Goal: Task Accomplishment & Management: Manage account settings

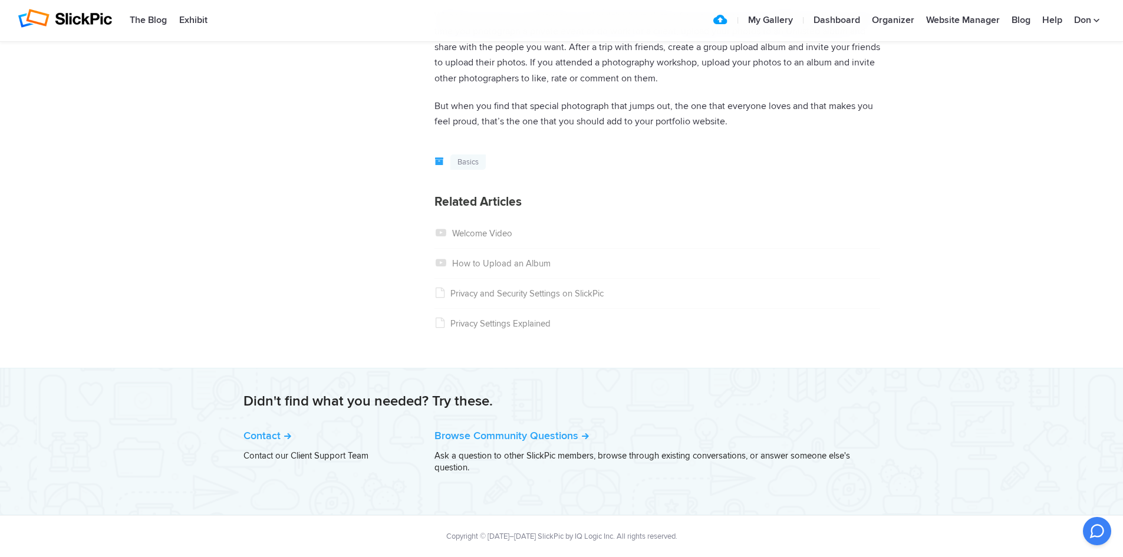
scroll to position [788, 0]
click at [501, 262] on link "How to Upload an Album" at bounding box center [492, 263] width 116 height 11
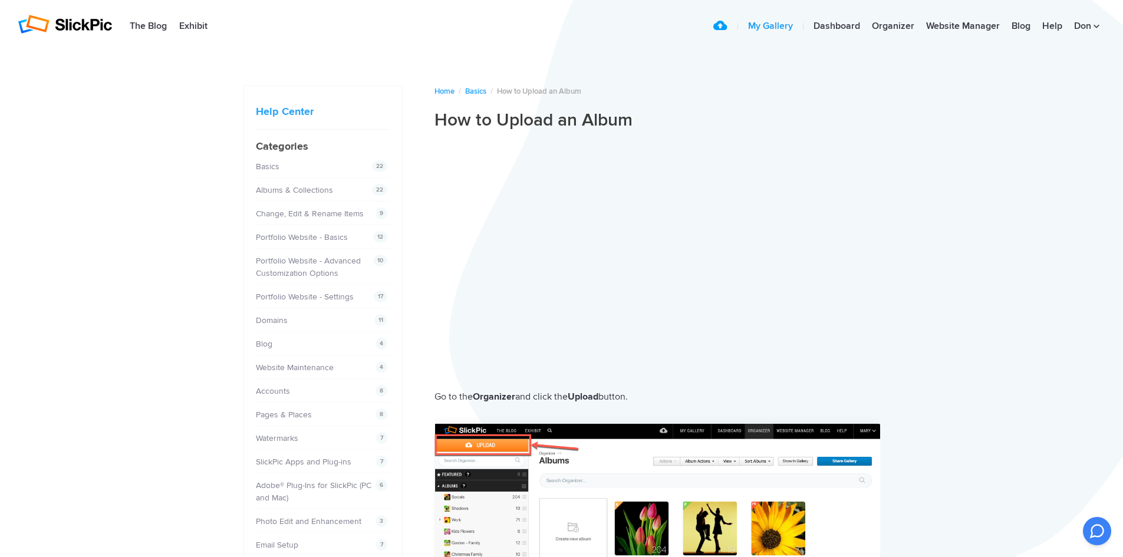
click at [761, 25] on link "My Gallery" at bounding box center [770, 27] width 57 height 24
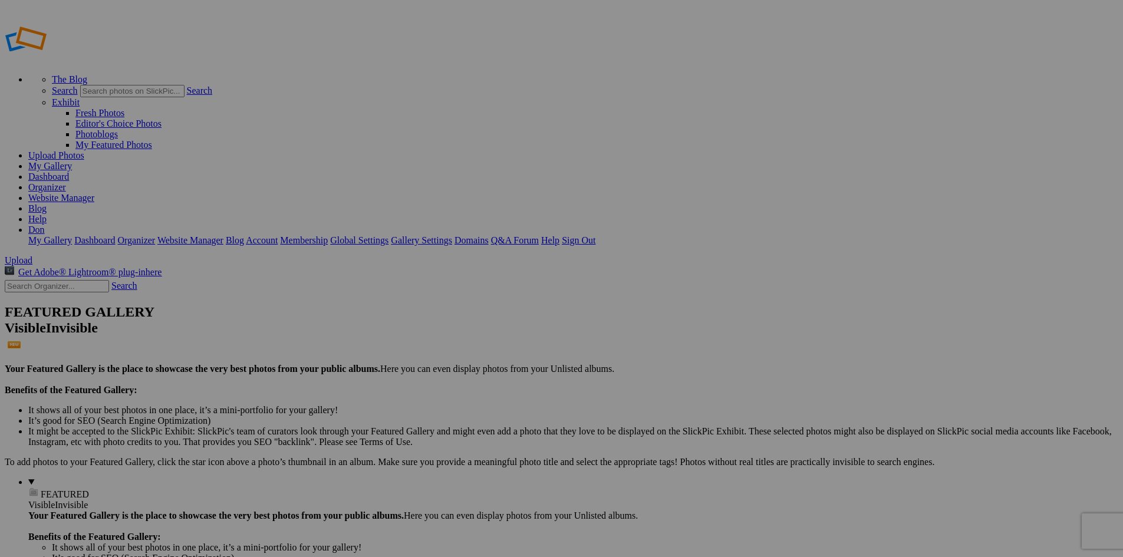
type input "Album-2025-09-08-1545"
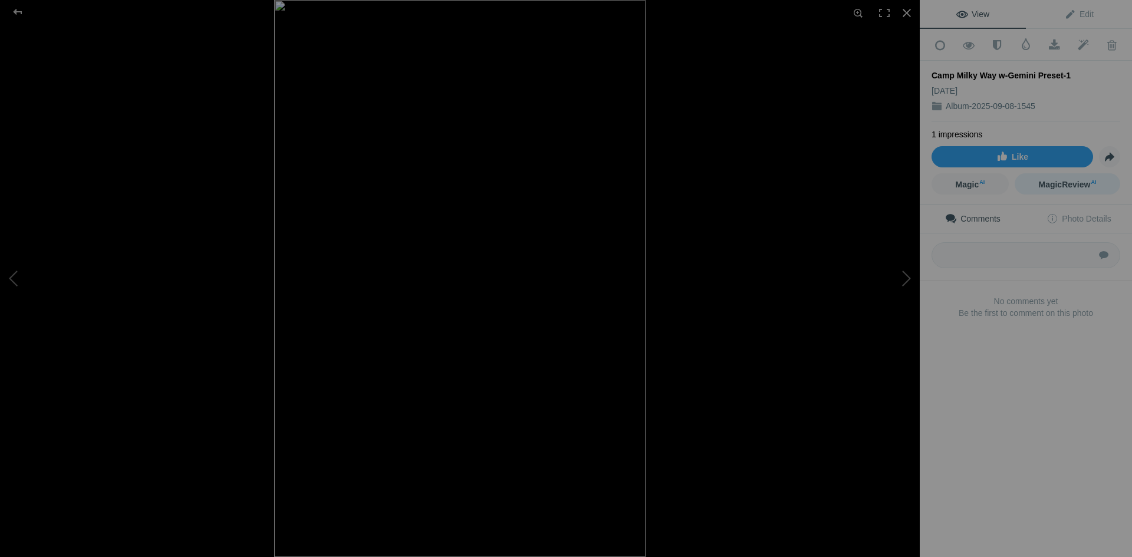
click at [1062, 182] on span "MagicReview AI" at bounding box center [1067, 184] width 58 height 9
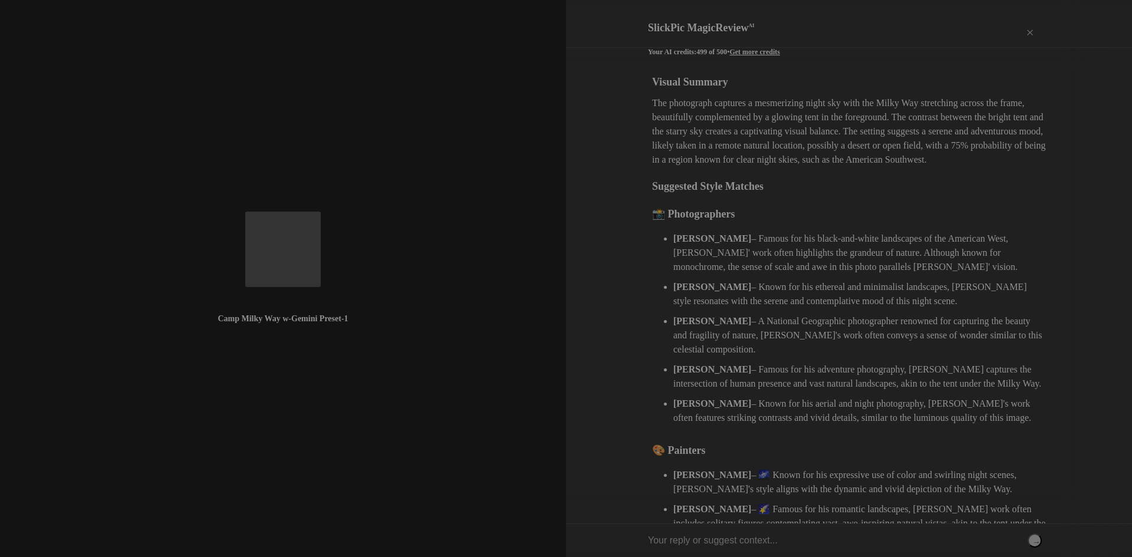
scroll to position [59, 0]
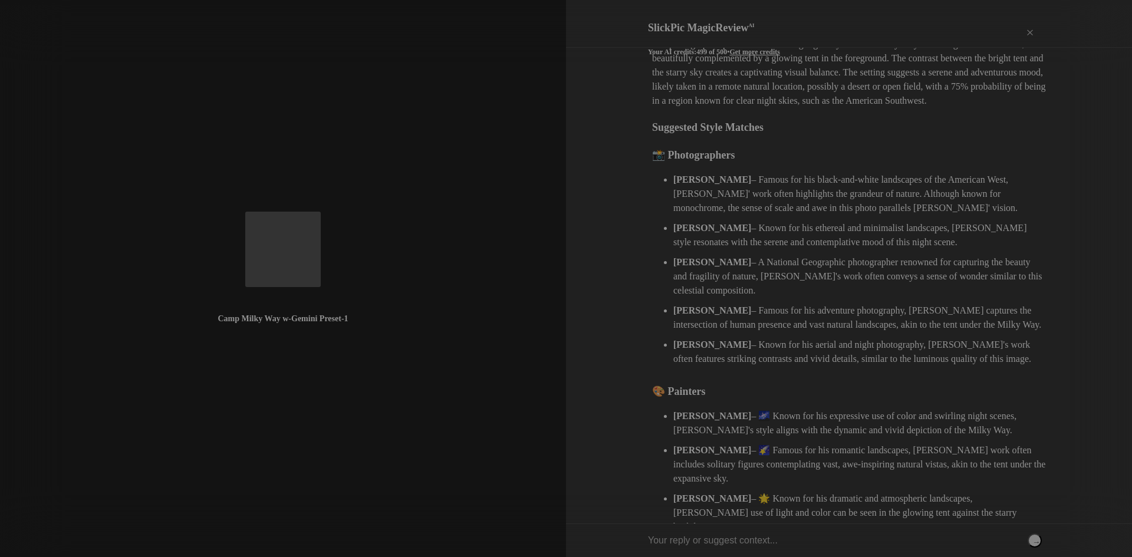
click at [1030, 539] on button "→" at bounding box center [1034, 540] width 14 height 14
click at [915, 542] on input "text" at bounding box center [845, 540] width 394 height 33
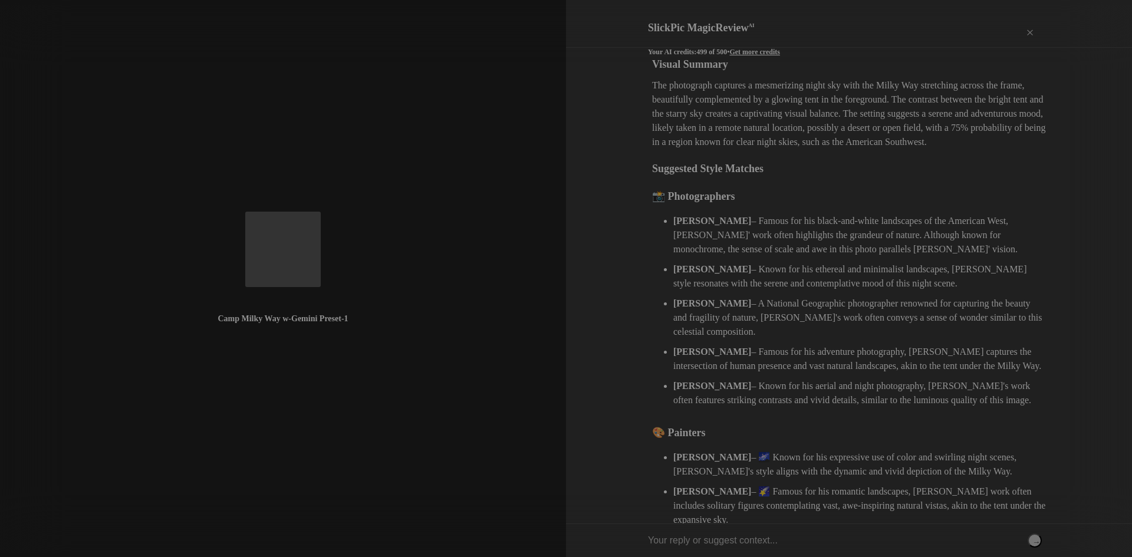
scroll to position [0, 0]
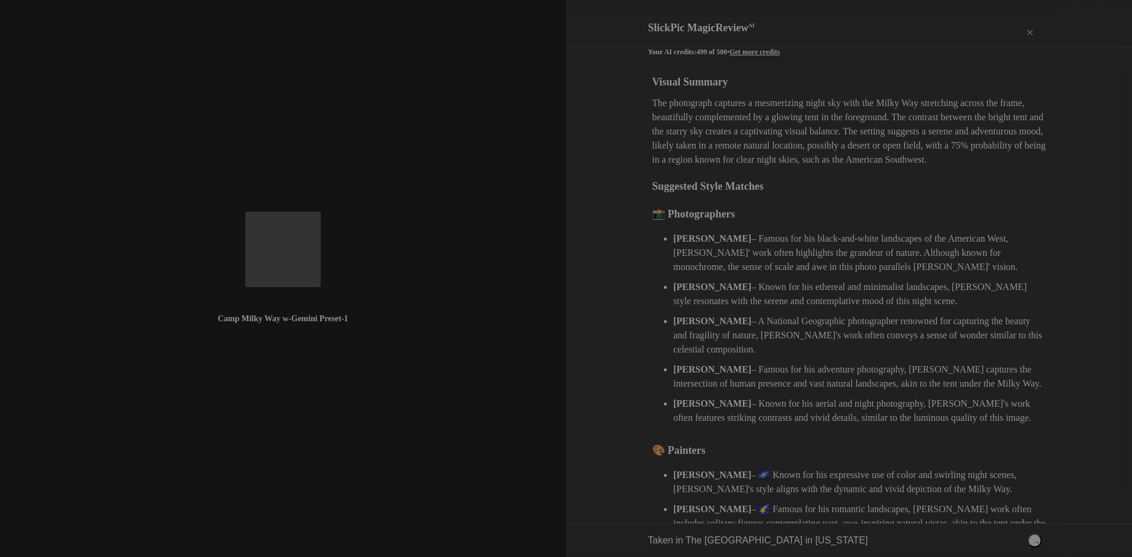
type input "Taken in The Great Sand Dunes National Park in Colorado"
click at [1036, 542] on button "→" at bounding box center [1034, 540] width 14 height 14
click at [1031, 24] on div "×" at bounding box center [1029, 34] width 35 height 24
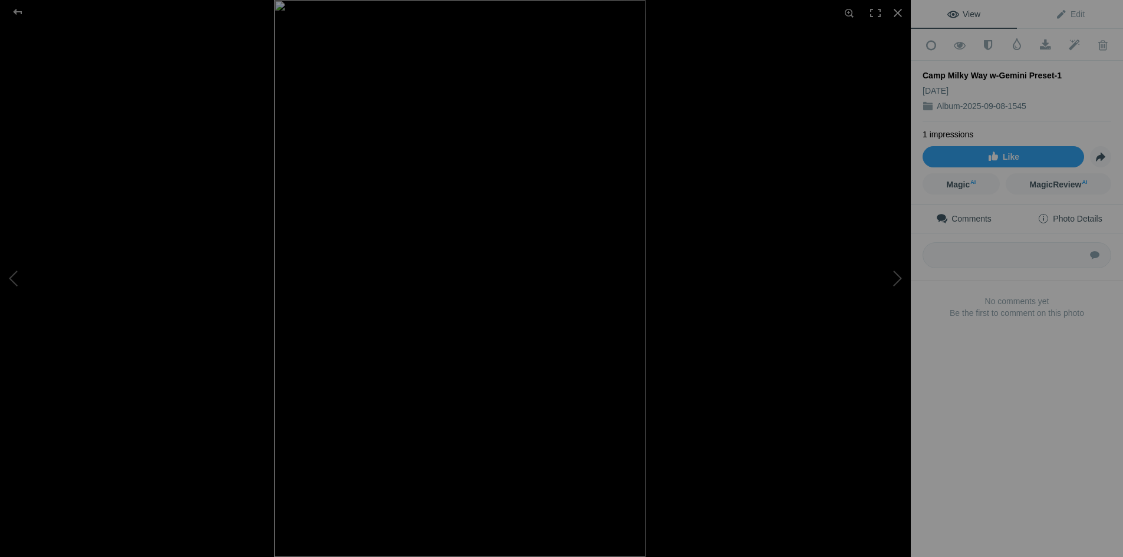
click at [1067, 214] on span "Photo Details" at bounding box center [1069, 218] width 64 height 9
click at [14, 279] on button at bounding box center [44, 278] width 88 height 200
click at [22, 281] on button at bounding box center [44, 278] width 88 height 200
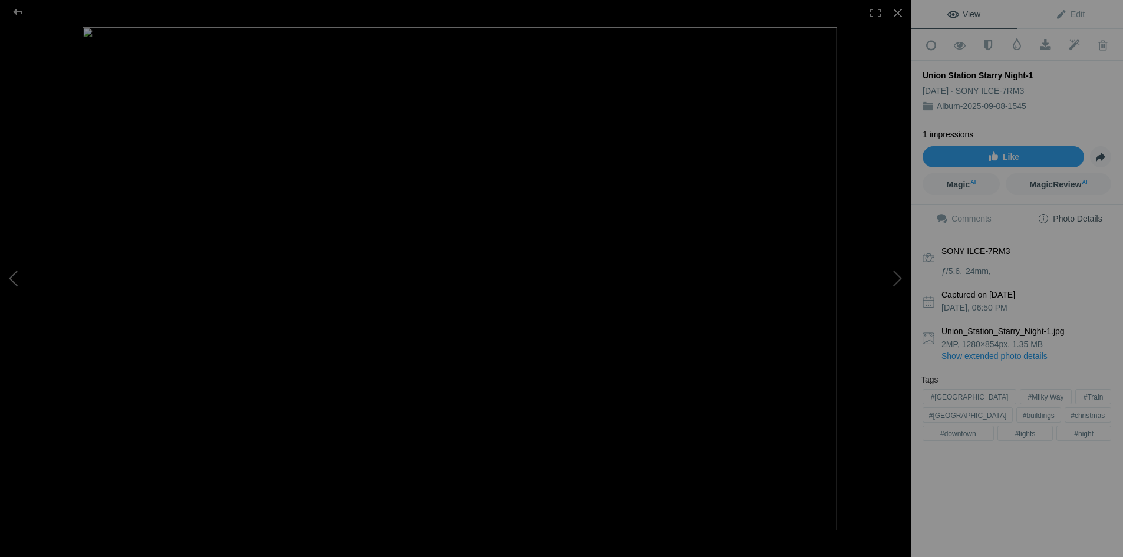
click at [30, 280] on button at bounding box center [44, 278] width 88 height 200
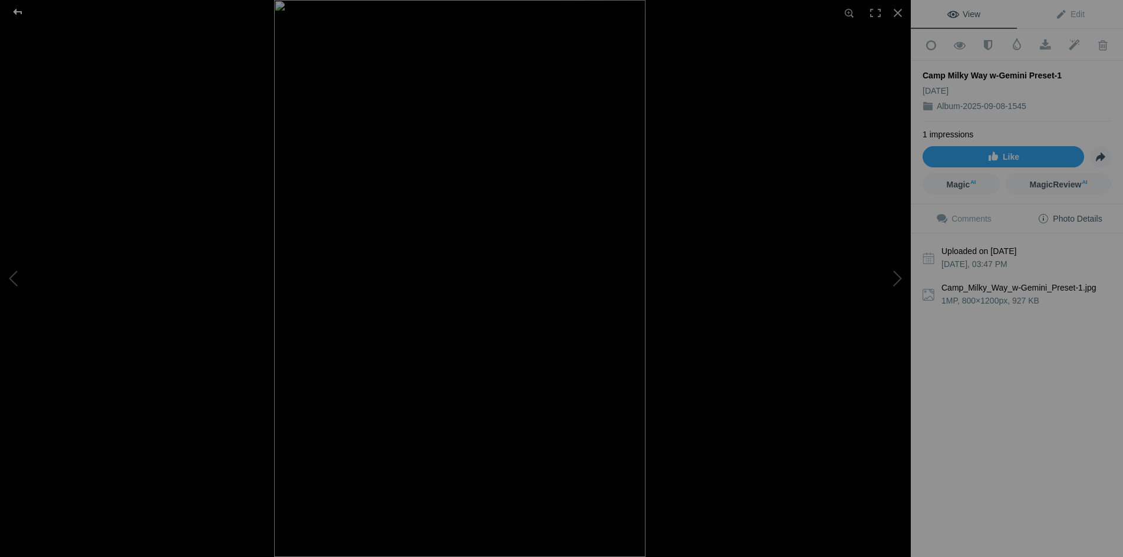
click at [18, 12] on div at bounding box center [17, 12] width 42 height 24
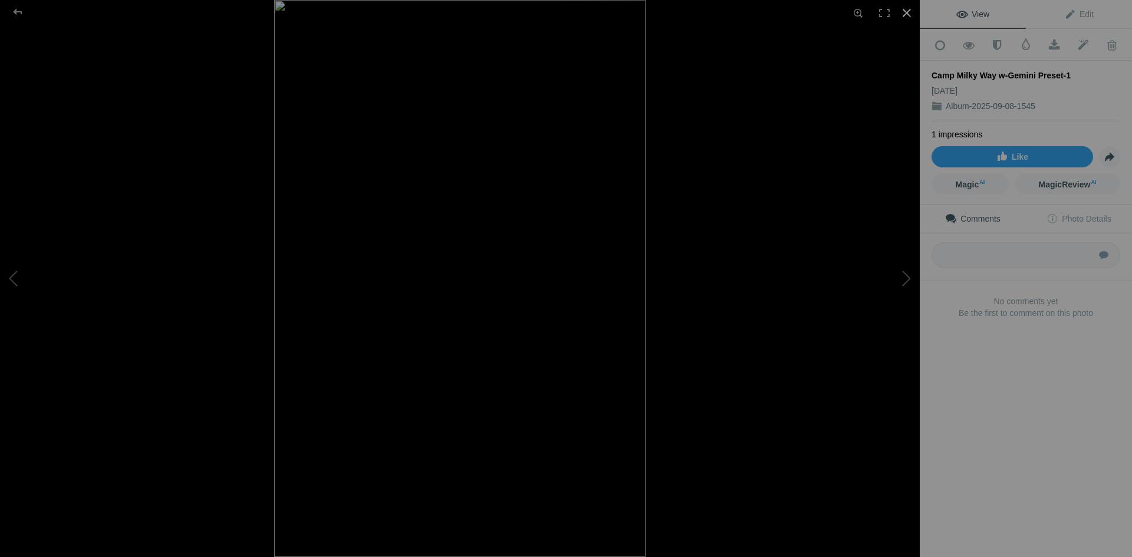
click at [904, 13] on div at bounding box center [907, 13] width 26 height 26
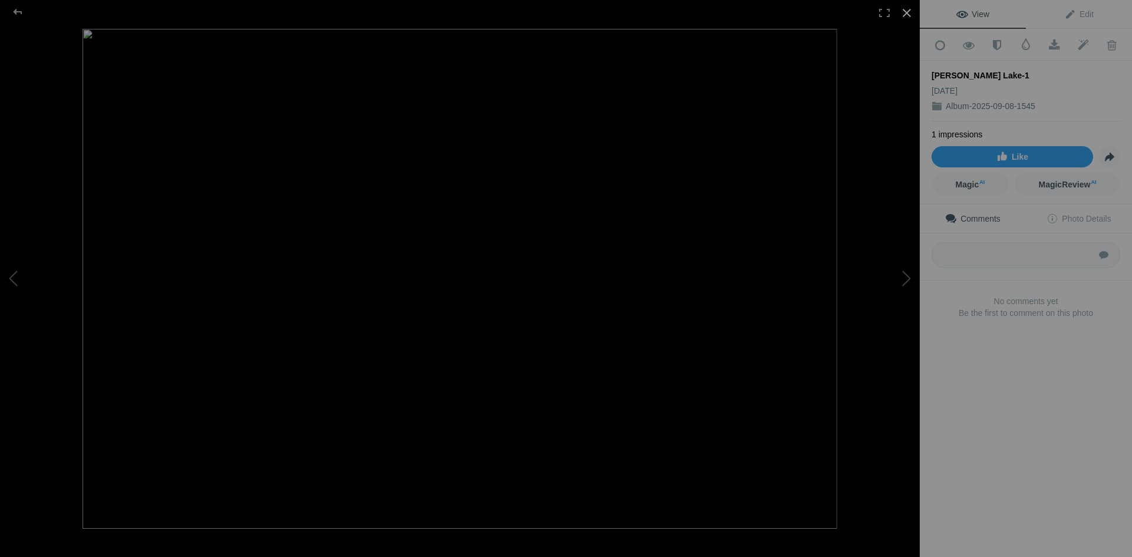
click at [908, 12] on div at bounding box center [907, 13] width 26 height 26
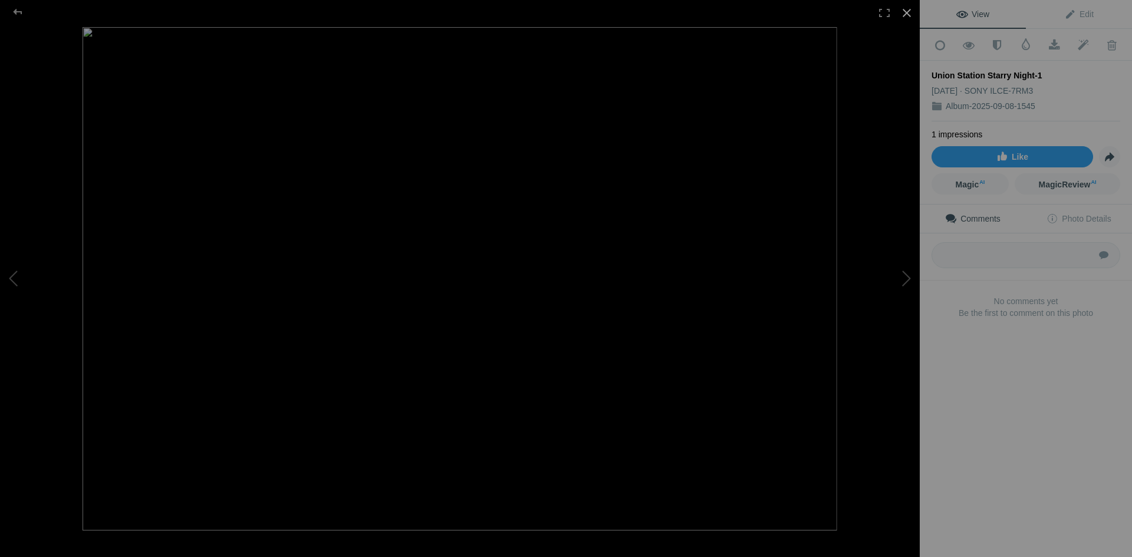
click at [908, 11] on div at bounding box center [907, 13] width 26 height 26
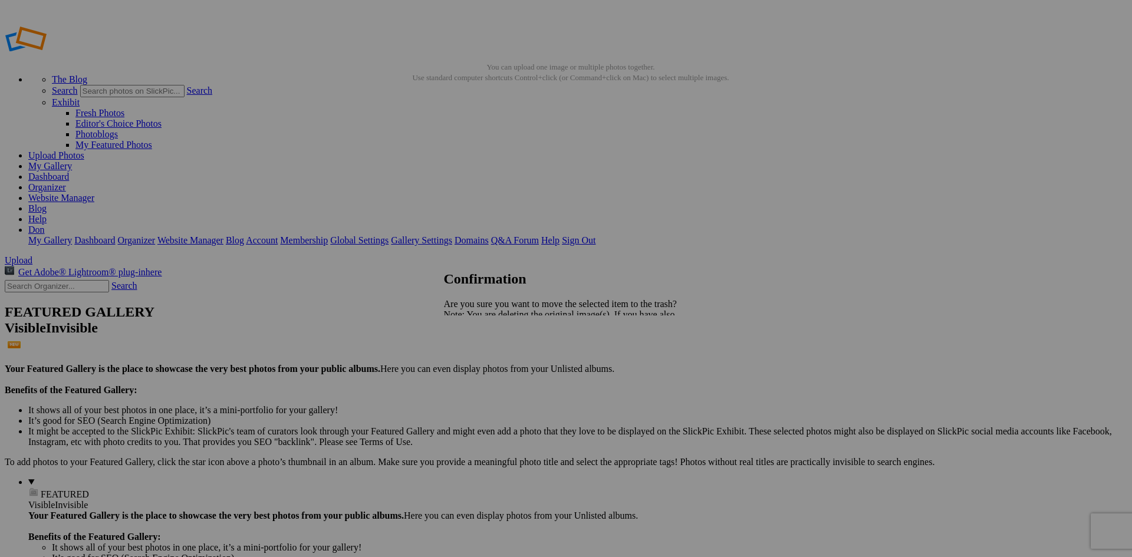
click at [483, 358] on span "Yes" at bounding box center [477, 356] width 14 height 10
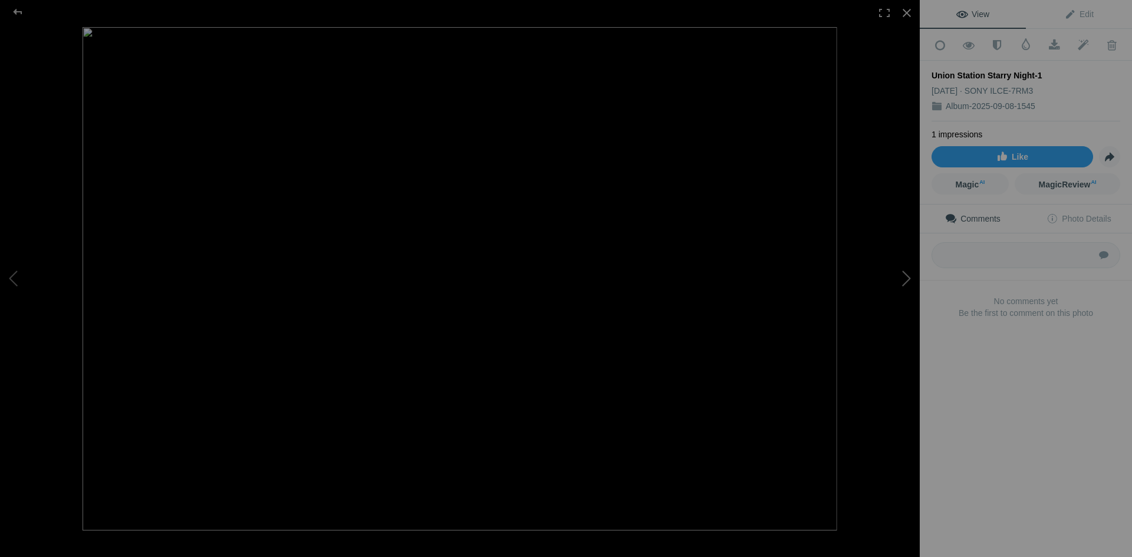
click at [904, 276] on button at bounding box center [875, 278] width 88 height 200
click at [15, 285] on button at bounding box center [44, 278] width 88 height 200
click at [16, 285] on button at bounding box center [44, 278] width 88 height 200
click at [907, 15] on div at bounding box center [907, 13] width 26 height 26
